Goal: Find specific page/section: Find specific page/section

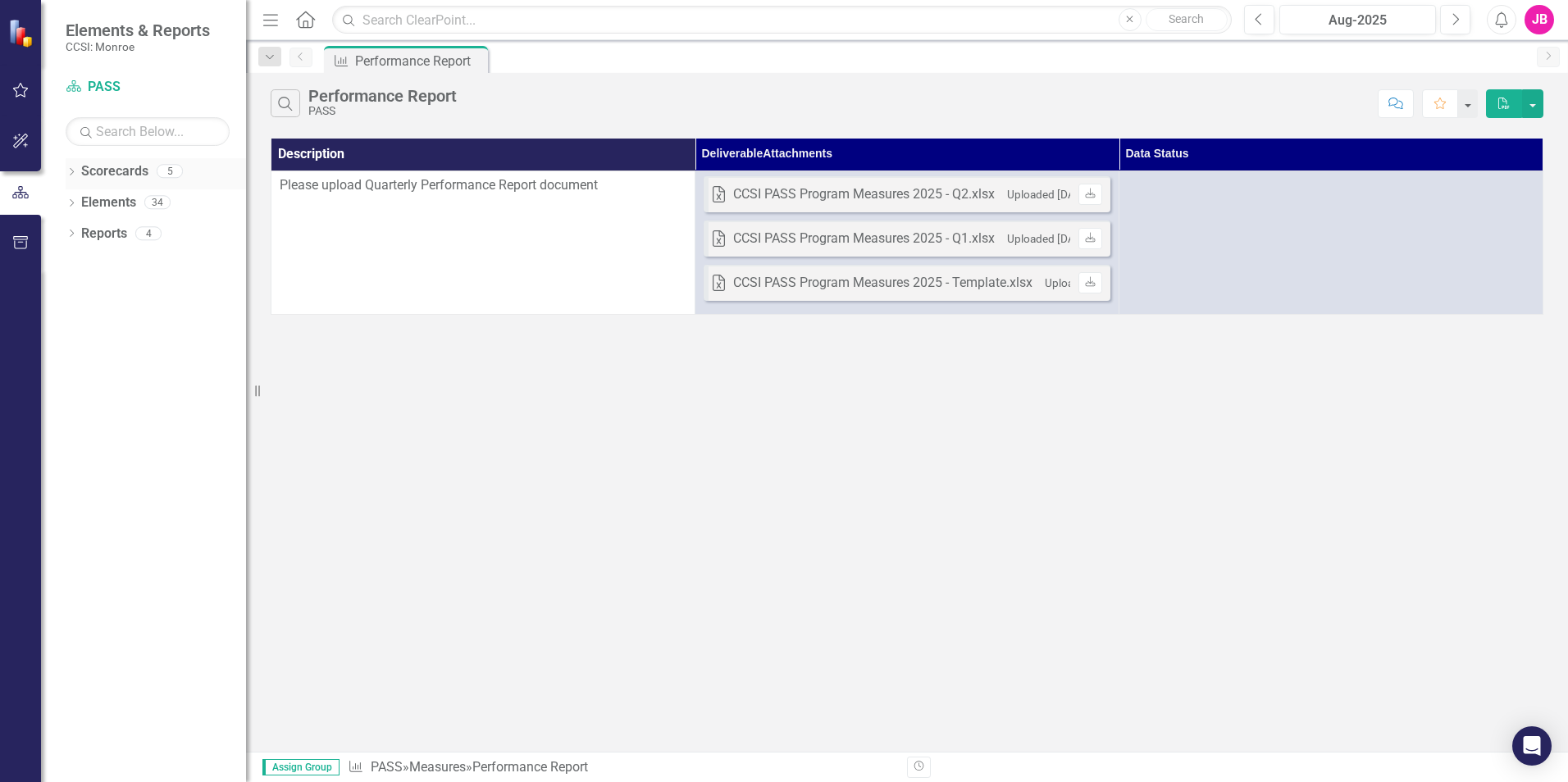
click at [70, 169] on icon "Dropdown" at bounding box center [72, 173] width 12 height 9
click at [73, 262] on icon "Dropdown" at bounding box center [72, 266] width 12 height 9
click at [73, 358] on icon "Dropdown" at bounding box center [72, 359] width 12 height 9
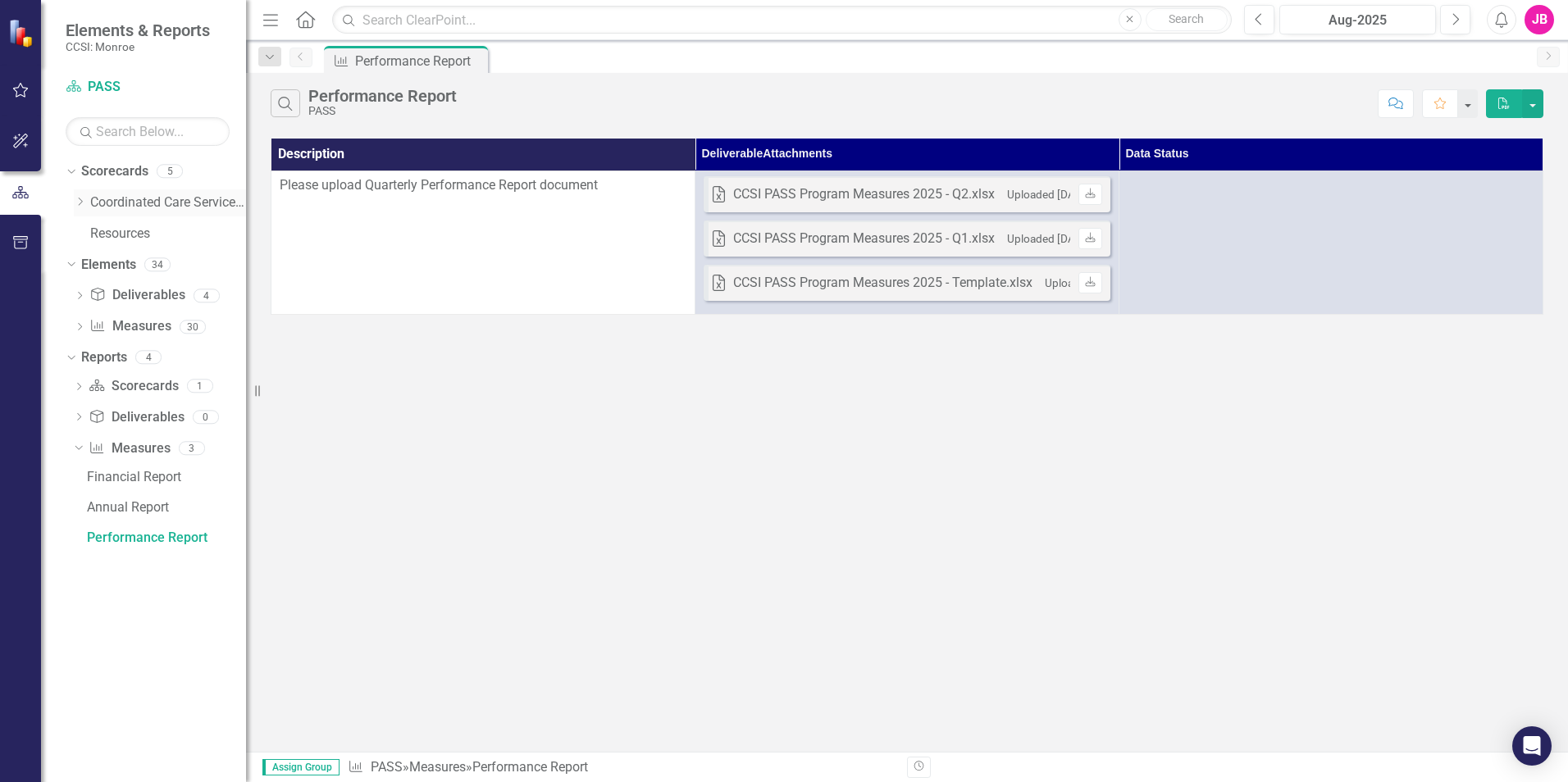
click at [85, 201] on icon "Dropdown" at bounding box center [79, 202] width 13 height 10
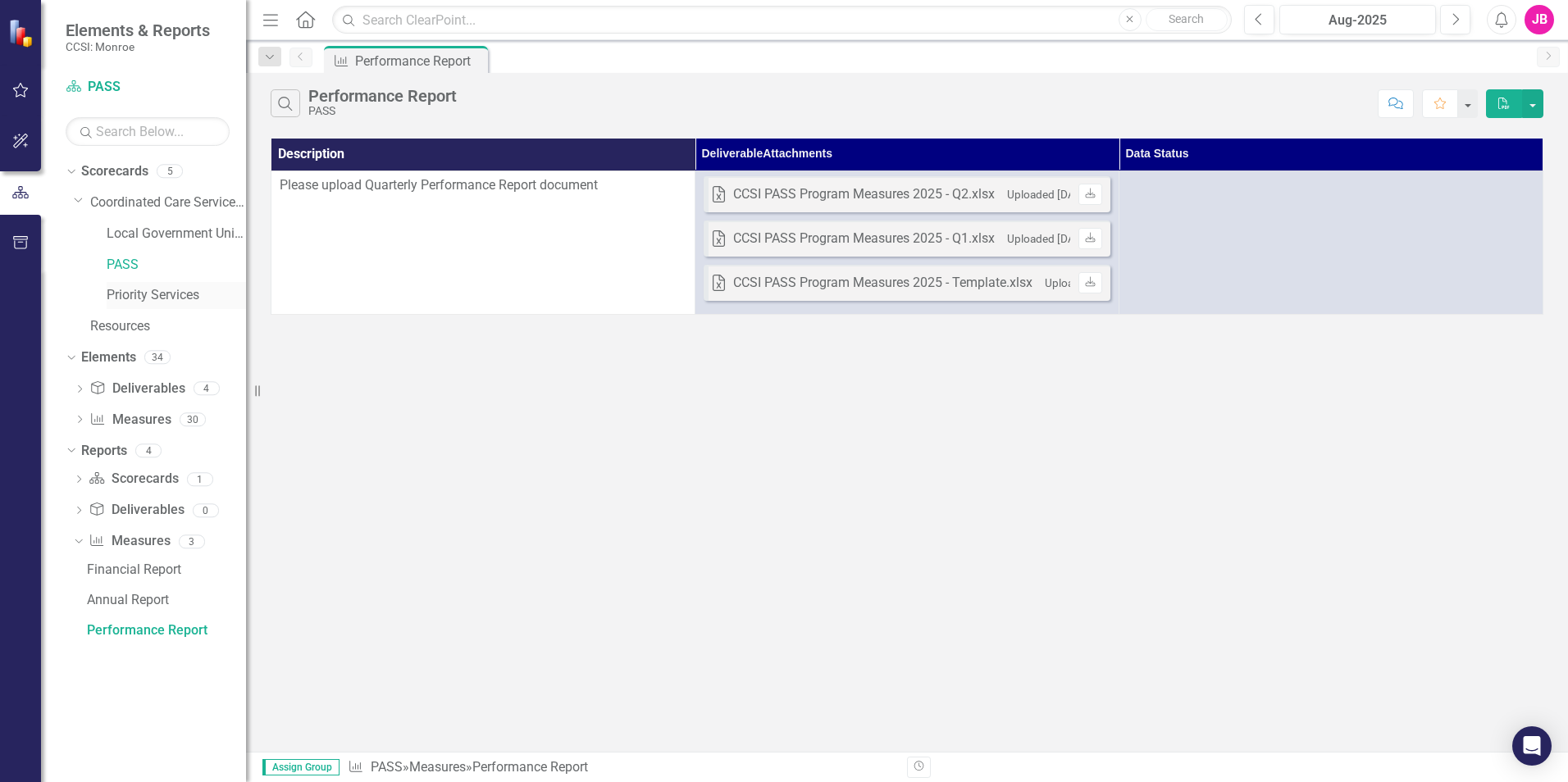
click at [154, 294] on link "Priority Services" at bounding box center [176, 295] width 139 height 19
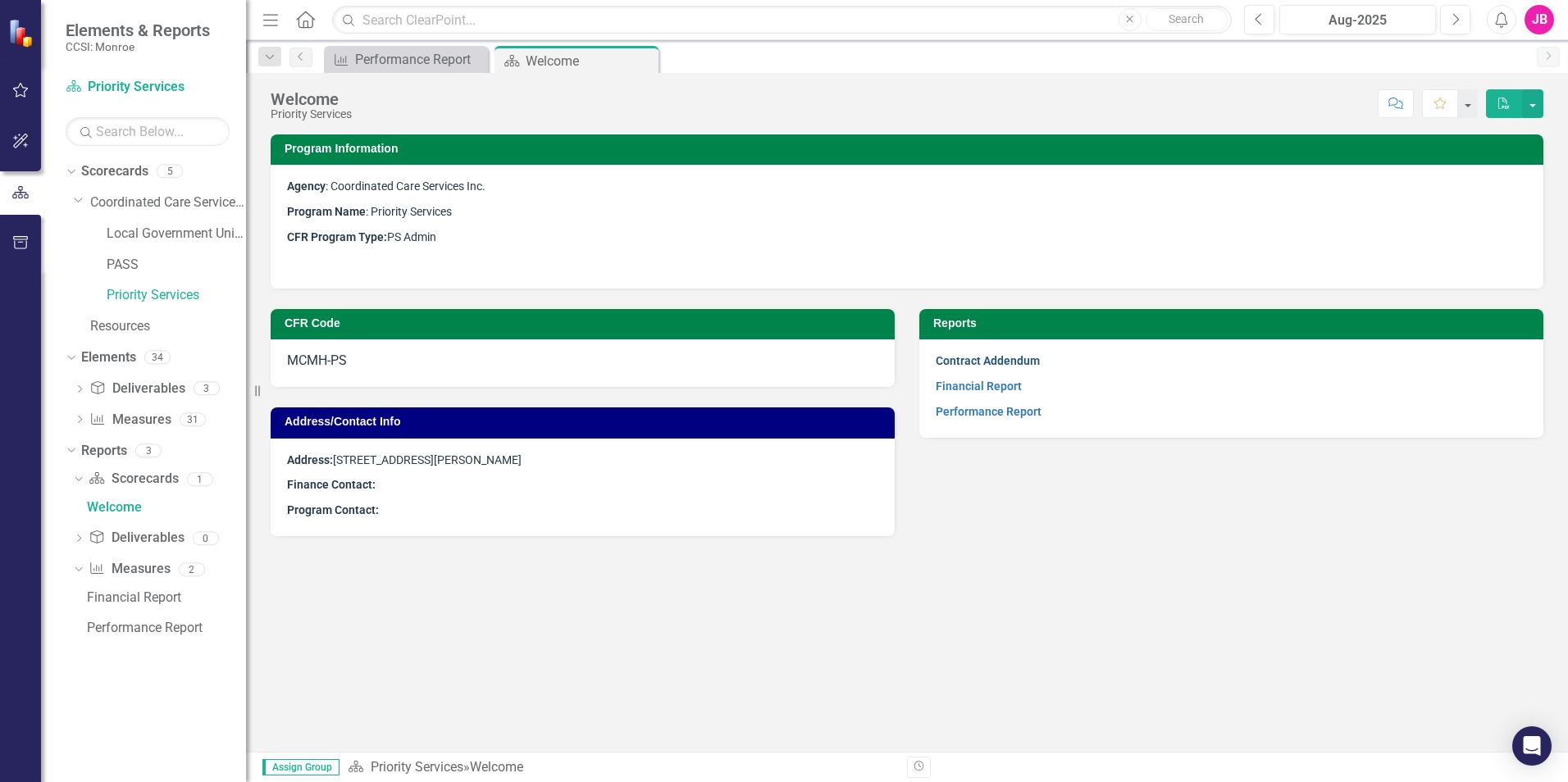
click at [981, 360] on link "Contract Addendum" at bounding box center [987, 361] width 104 height 13
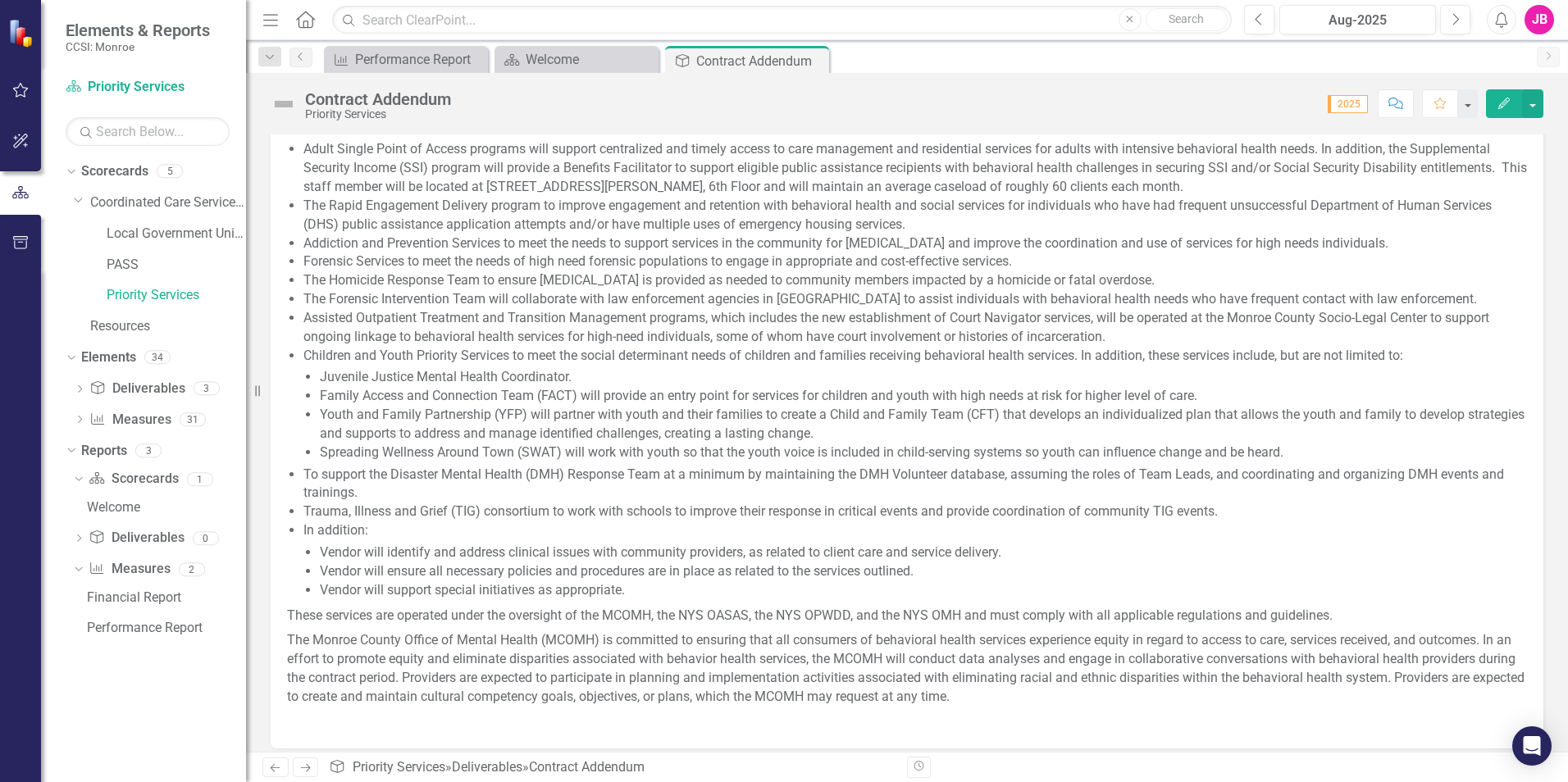
scroll to position [655, 0]
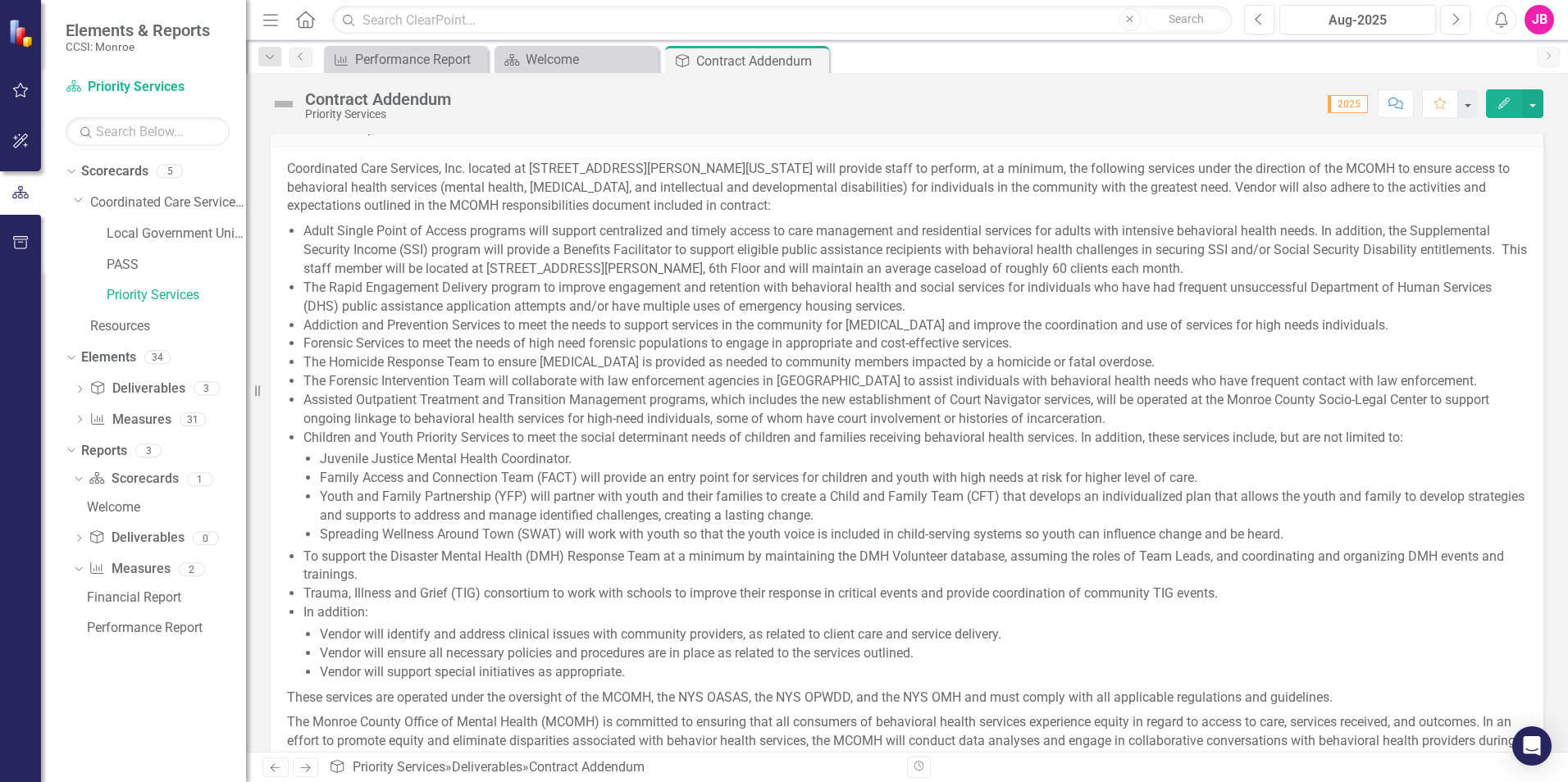
click at [1210, 99] on div "Score: N/A 2025 Completed Comment Favorite Edit" at bounding box center [1001, 103] width 1084 height 28
